Goal: Task Accomplishment & Management: Complete application form

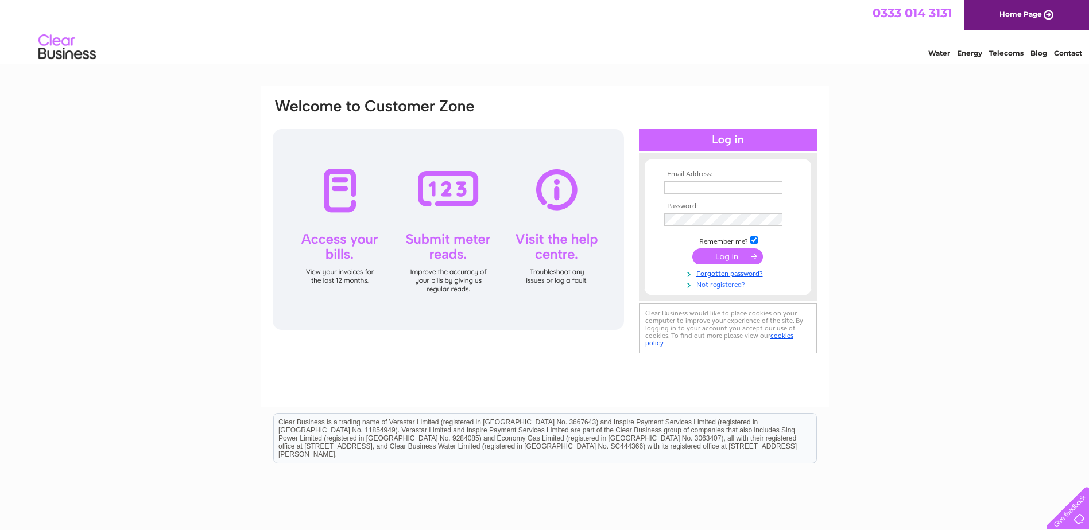
click at [730, 286] on link "Not registered?" at bounding box center [729, 283] width 130 height 11
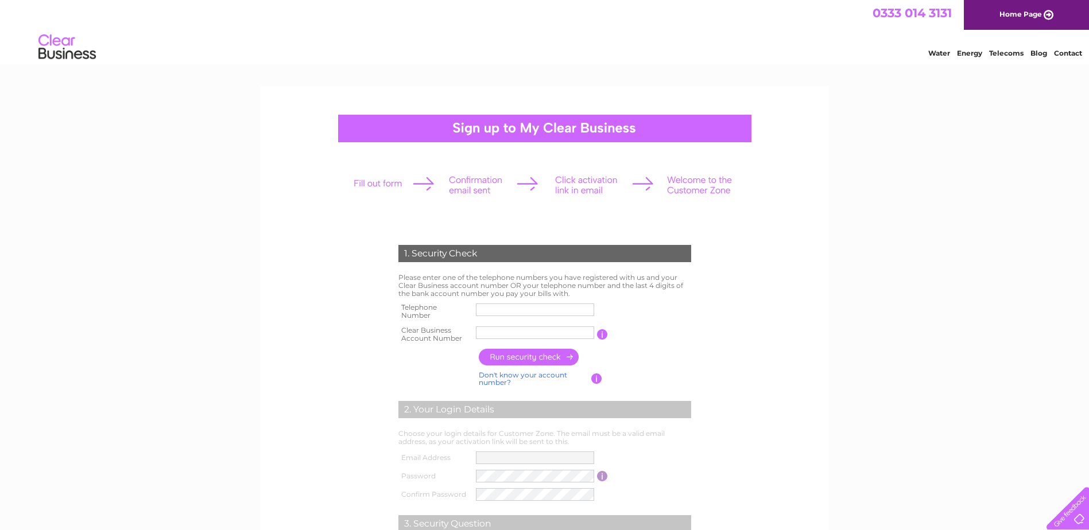
click at [520, 312] on input "text" at bounding box center [535, 310] width 118 height 13
click at [846, 295] on div "1. Security Check Please enter one of the telephone numbers you have registered…" at bounding box center [544, 472] width 1089 height 773
